Goal: Obtain resource: Obtain resource

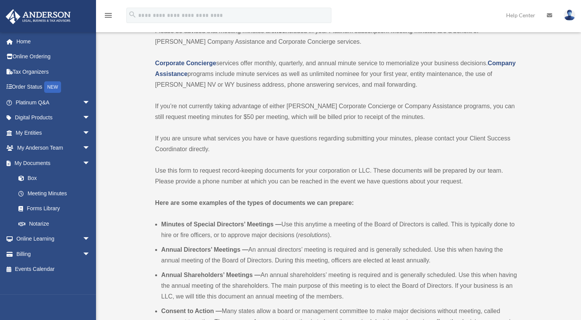
scroll to position [104, 0]
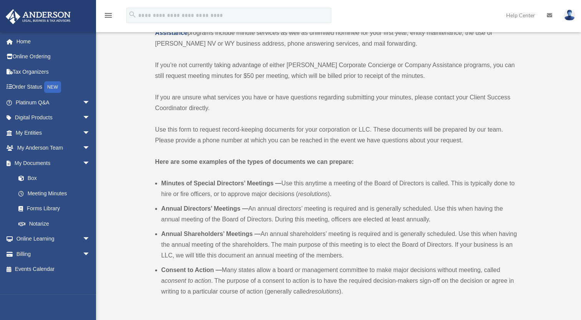
click at [27, 171] on link "Box" at bounding box center [56, 178] width 91 height 15
click at [27, 178] on span at bounding box center [25, 178] width 5 height 5
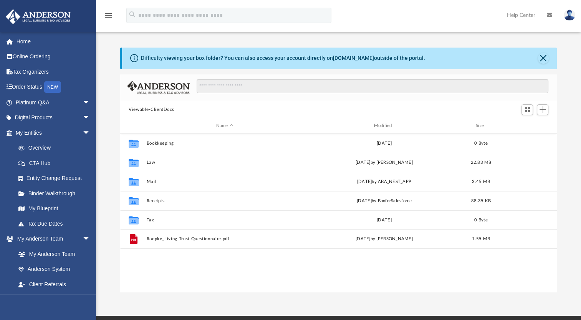
scroll to position [168, 430]
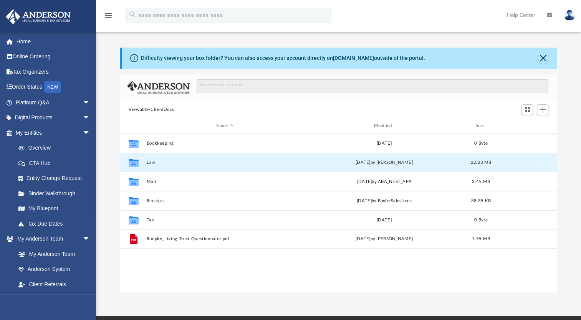
click at [150, 160] on button "Law" at bounding box center [225, 162] width 156 height 5
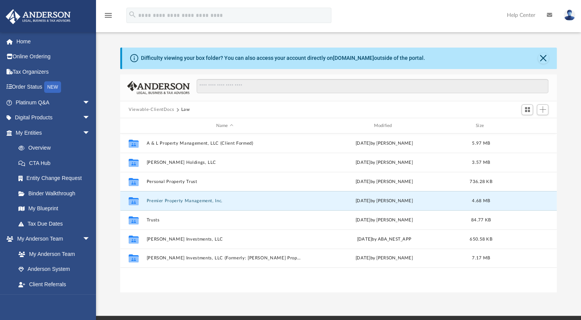
click at [178, 202] on button "Premier Property Management, Inc." at bounding box center [225, 200] width 156 height 5
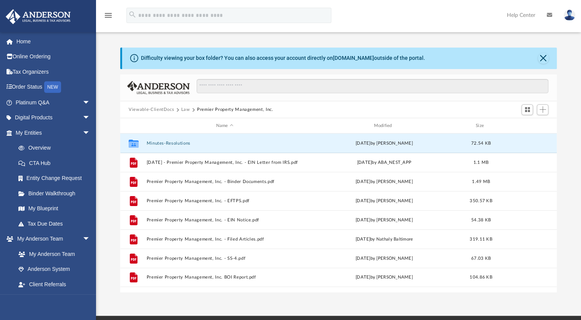
click at [170, 142] on button "Minutes-Resolutions" at bounding box center [225, 143] width 156 height 5
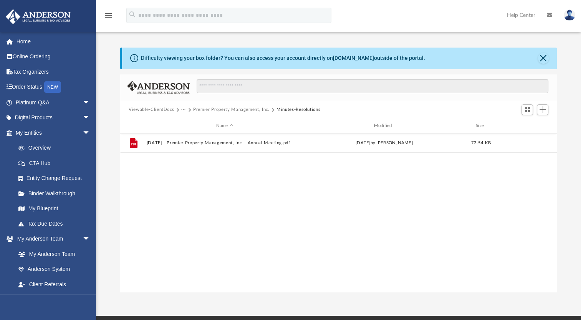
click at [214, 110] on button "Premier Property Management, Inc." at bounding box center [231, 109] width 76 height 7
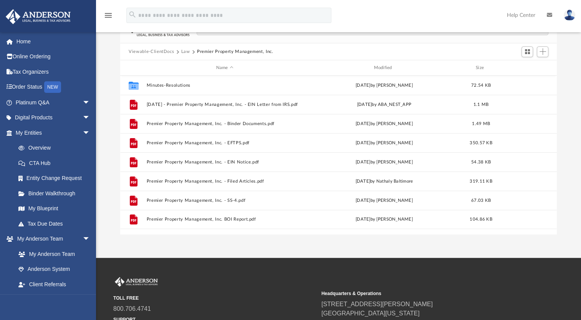
scroll to position [6, 0]
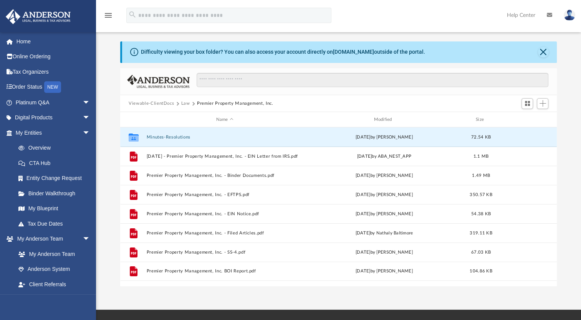
click at [167, 136] on button "Minutes-Resolutions" at bounding box center [225, 137] width 156 height 5
